Goal: Navigation & Orientation: Find specific page/section

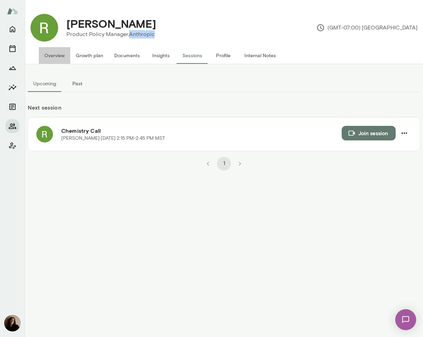
click at [47, 57] on button "Overview" at bounding box center [55, 55] width 32 height 17
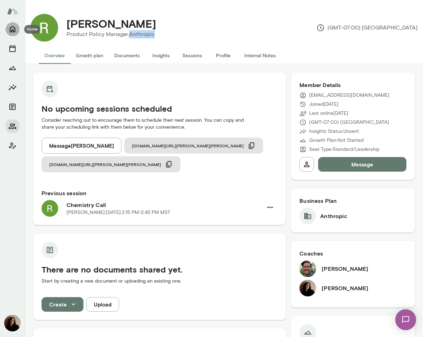
click at [8, 30] on button "Home" at bounding box center [13, 29] width 14 height 14
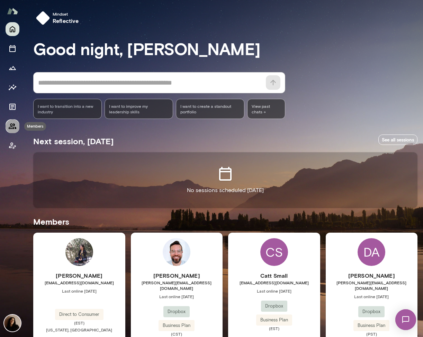
click at [12, 124] on icon "Members" at bounding box center [13, 126] width 8 height 6
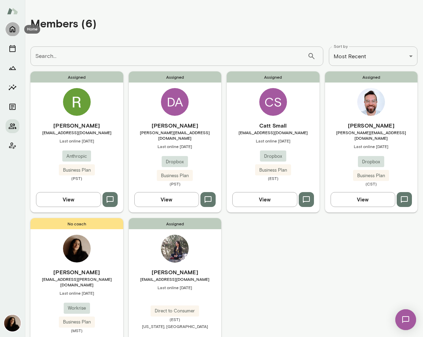
click at [16, 31] on icon "Home" at bounding box center [12, 29] width 8 height 8
